Goal: Task Accomplishment & Management: Manage account settings

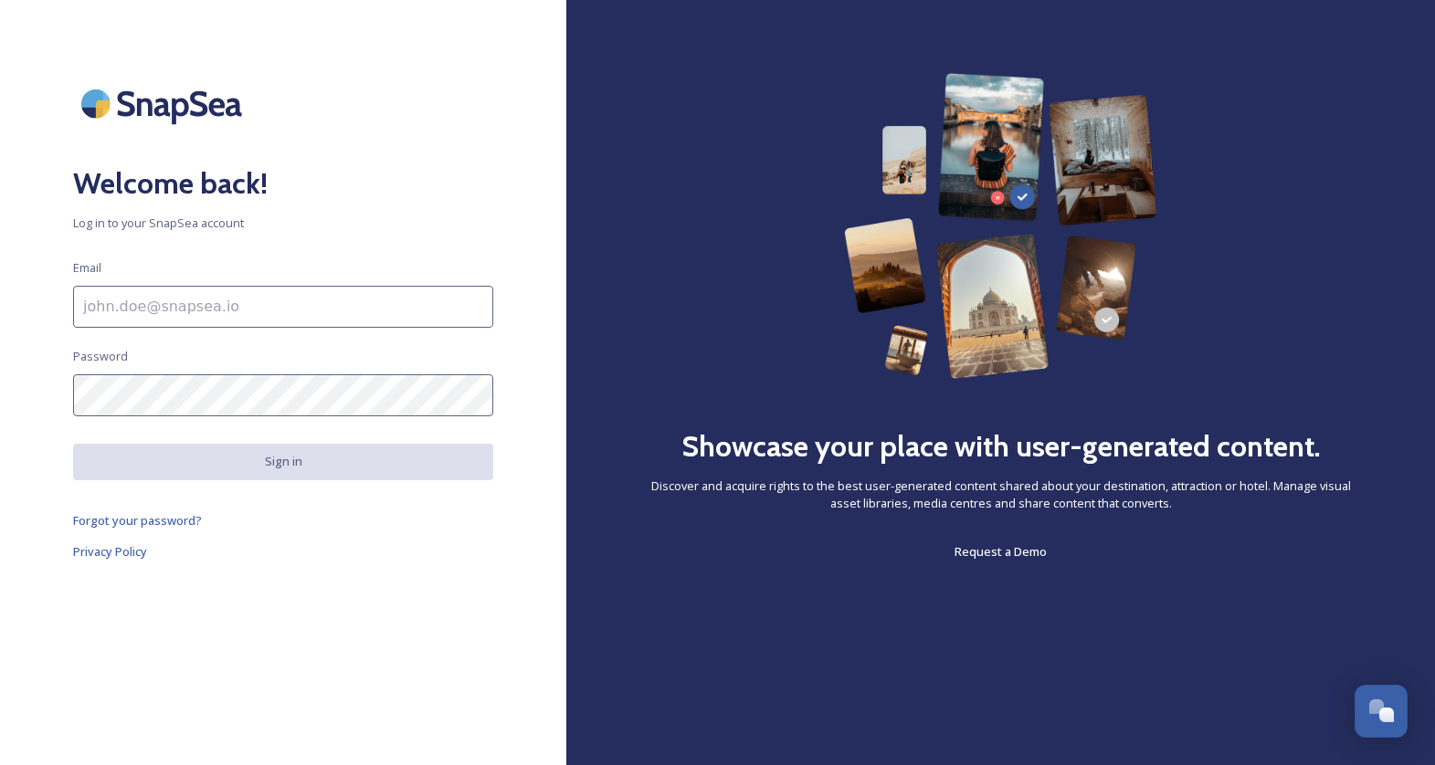
click at [188, 300] on input at bounding box center [283, 307] width 420 height 42
type input "[EMAIL_ADDRESS][DOMAIN_NAME]"
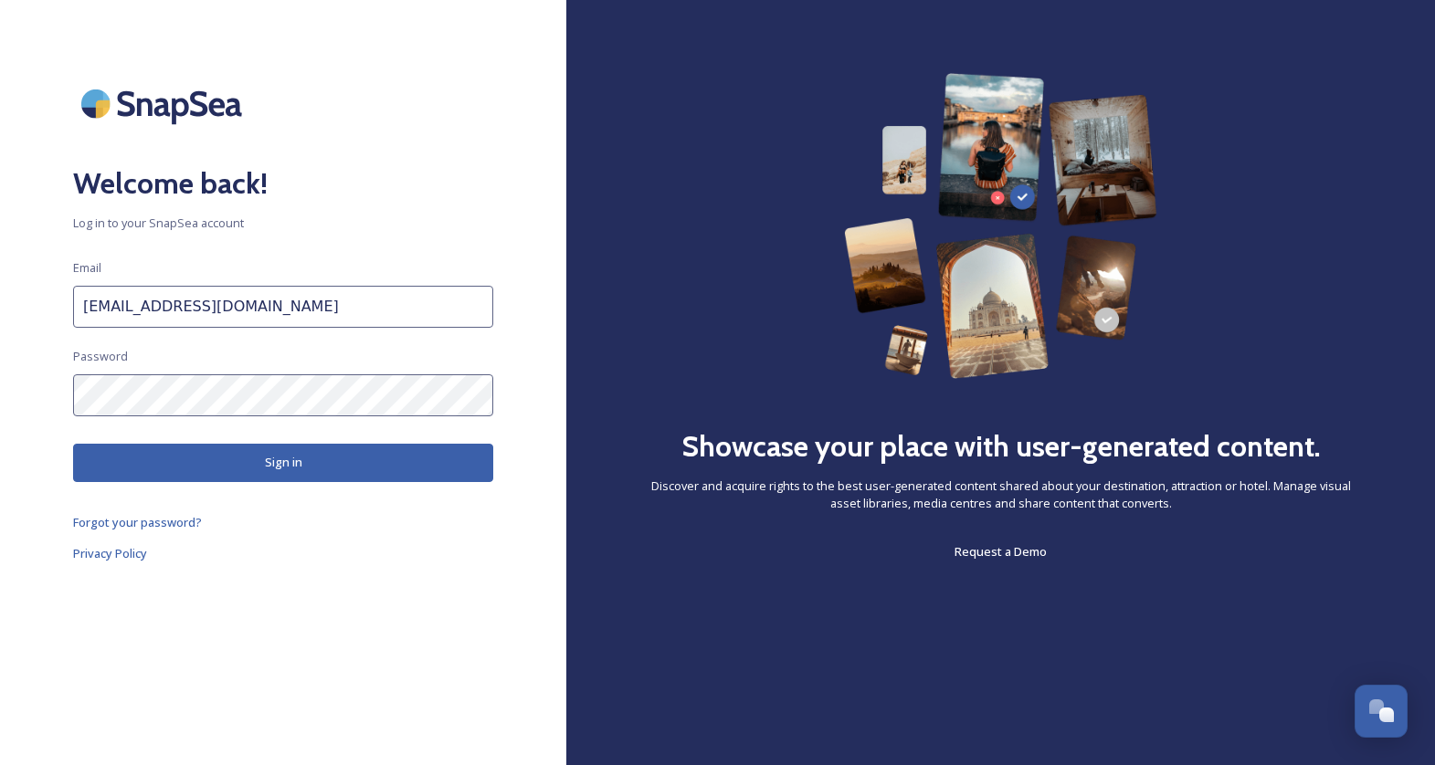
click at [277, 470] on button "Sign in" at bounding box center [283, 462] width 420 height 37
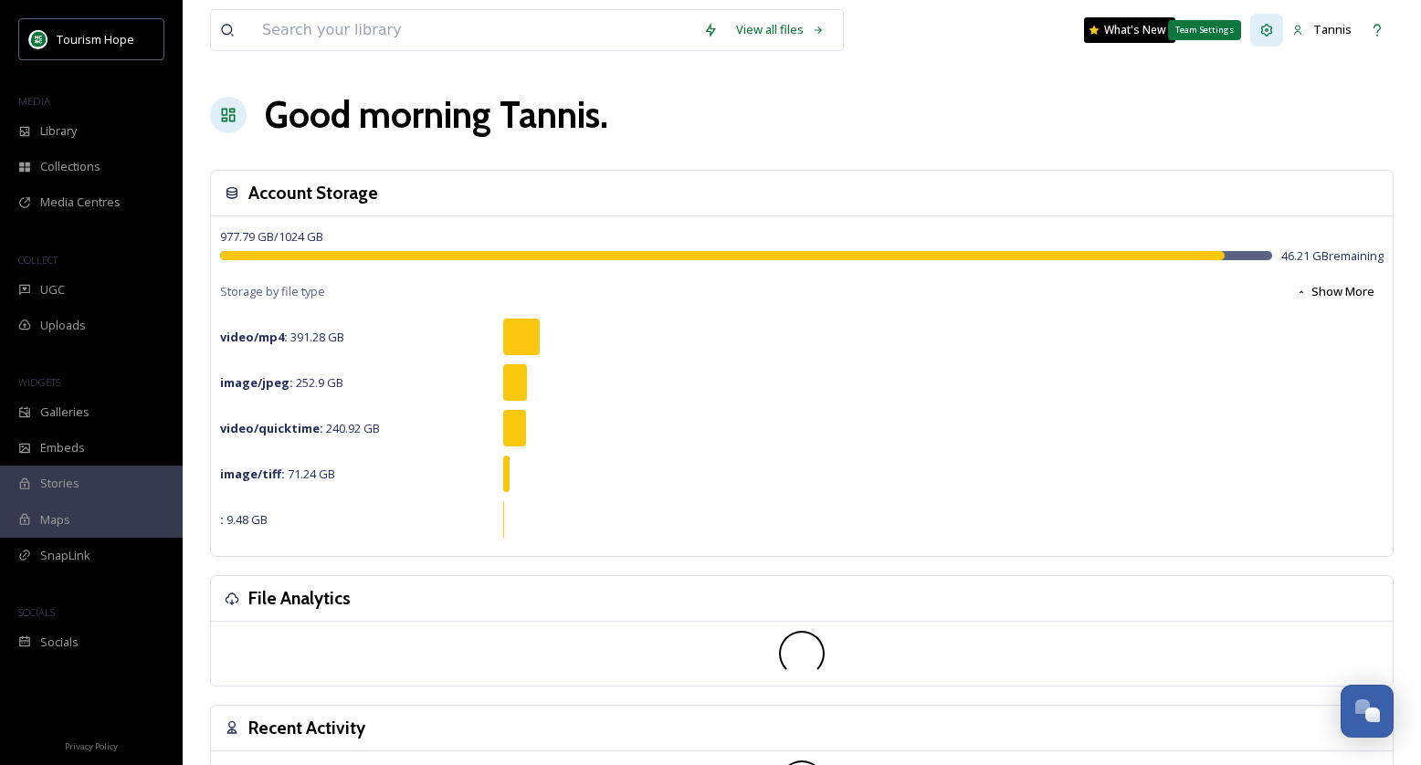
click at [1274, 28] on icon at bounding box center [1267, 30] width 15 height 15
